Goal: Check status: Check status

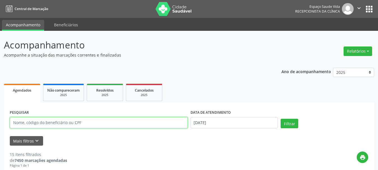
click at [46, 124] on input "text" at bounding box center [99, 122] width 178 height 11
type input "[PERSON_NAME]"
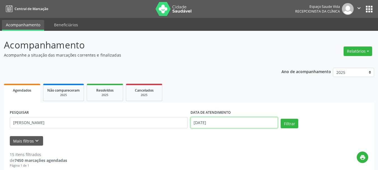
click at [223, 121] on input "[DATE]" at bounding box center [235, 122] width 88 height 11
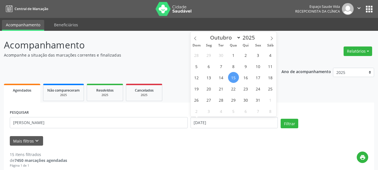
click at [233, 77] on span "15" at bounding box center [233, 77] width 11 height 11
type input "[DATE]"
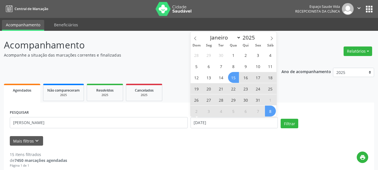
click at [271, 112] on span "8" at bounding box center [270, 111] width 11 height 11
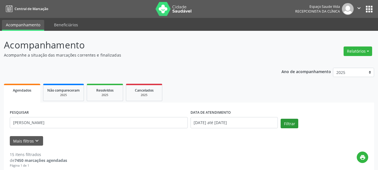
drag, startPoint x: 296, startPoint y: 132, endPoint x: 293, endPoint y: 127, distance: 6.3
click at [296, 132] on form "PESQUISAR michel DATA DE ATENDIMENTO [DATE] até [DATE] Filtrar UNIDADE EXECUTAN…" at bounding box center [189, 126] width 359 height 37
click at [291, 121] on button "Filtrar" at bounding box center [290, 124] width 18 height 10
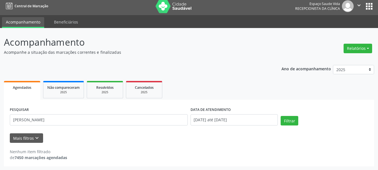
scroll to position [3, 0]
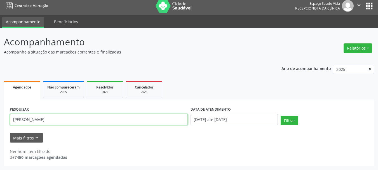
click at [46, 121] on input "[PERSON_NAME]" at bounding box center [99, 119] width 178 height 11
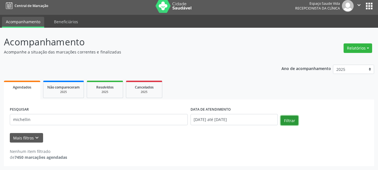
click at [285, 121] on button "Filtrar" at bounding box center [290, 121] width 18 height 10
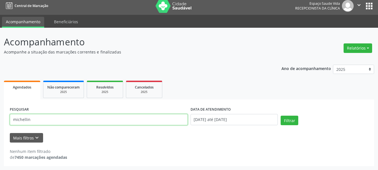
click at [57, 116] on input "michellin" at bounding box center [99, 119] width 178 height 11
drag, startPoint x: 62, startPoint y: 123, endPoint x: 0, endPoint y: 139, distance: 64.5
click at [0, 139] on div "Acompanhamento Acompanhe a situação das marcações correntes e finalizadas Relat…" at bounding box center [189, 99] width 378 height 142
type input "izaias"
click at [281, 116] on button "Filtrar" at bounding box center [290, 121] width 18 height 10
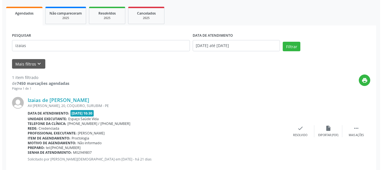
scroll to position [77, 0]
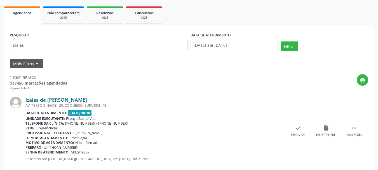
click at [55, 98] on link "Izaias de [PERSON_NAME]" at bounding box center [56, 100] width 62 height 6
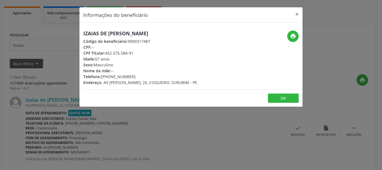
drag, startPoint x: 128, startPoint y: 35, endPoint x: 133, endPoint y: 4, distance: 30.9
click at [166, 31] on div "Izaias de [PERSON_NAME] Código do beneficiário: 9000317487 CPF: -- CPF Titular:…" at bounding box center [153, 58] width 149 height 55
copy h5 "Izaias de [PERSON_NAME]"
